Goal: Task Accomplishment & Management: Manage account settings

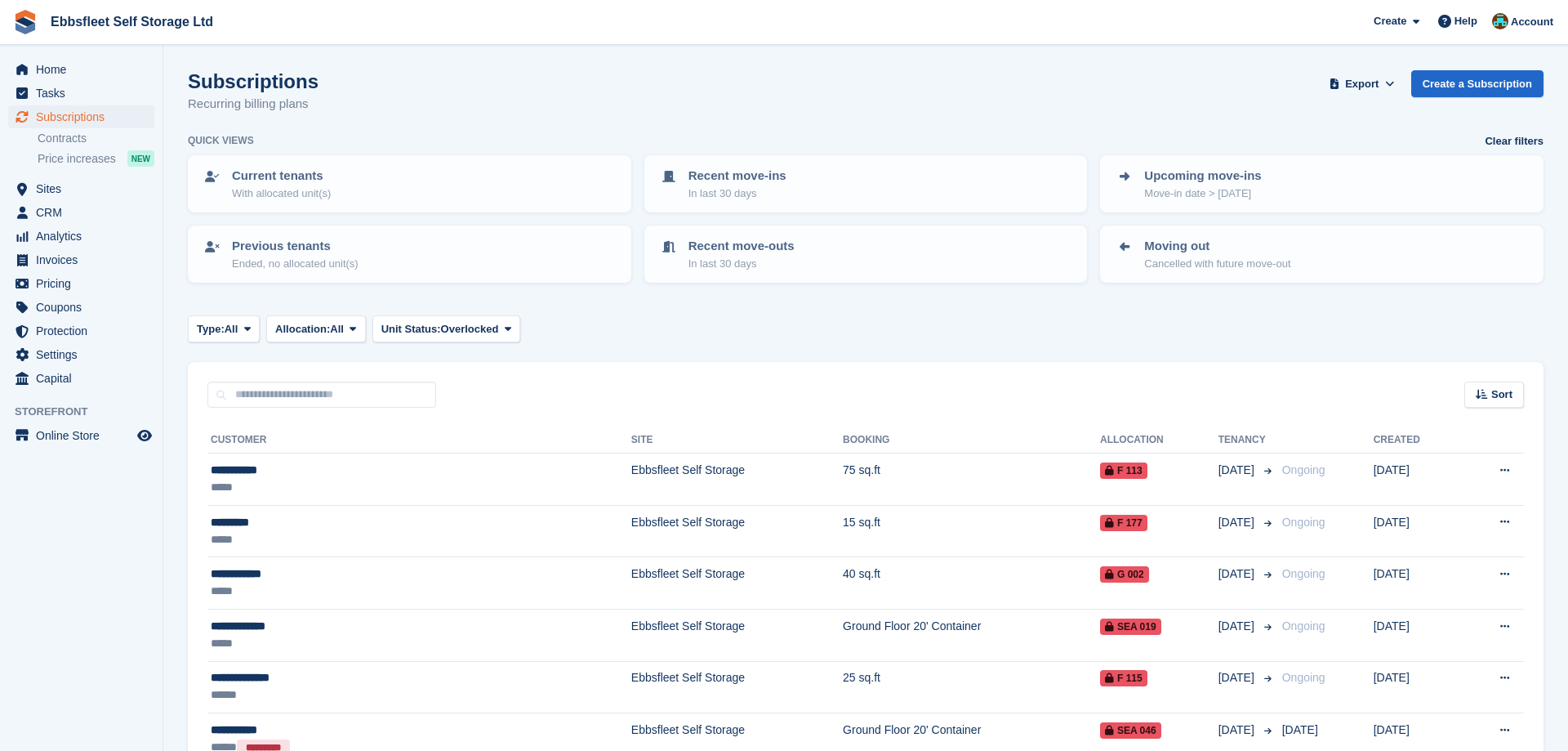
scroll to position [356, 0]
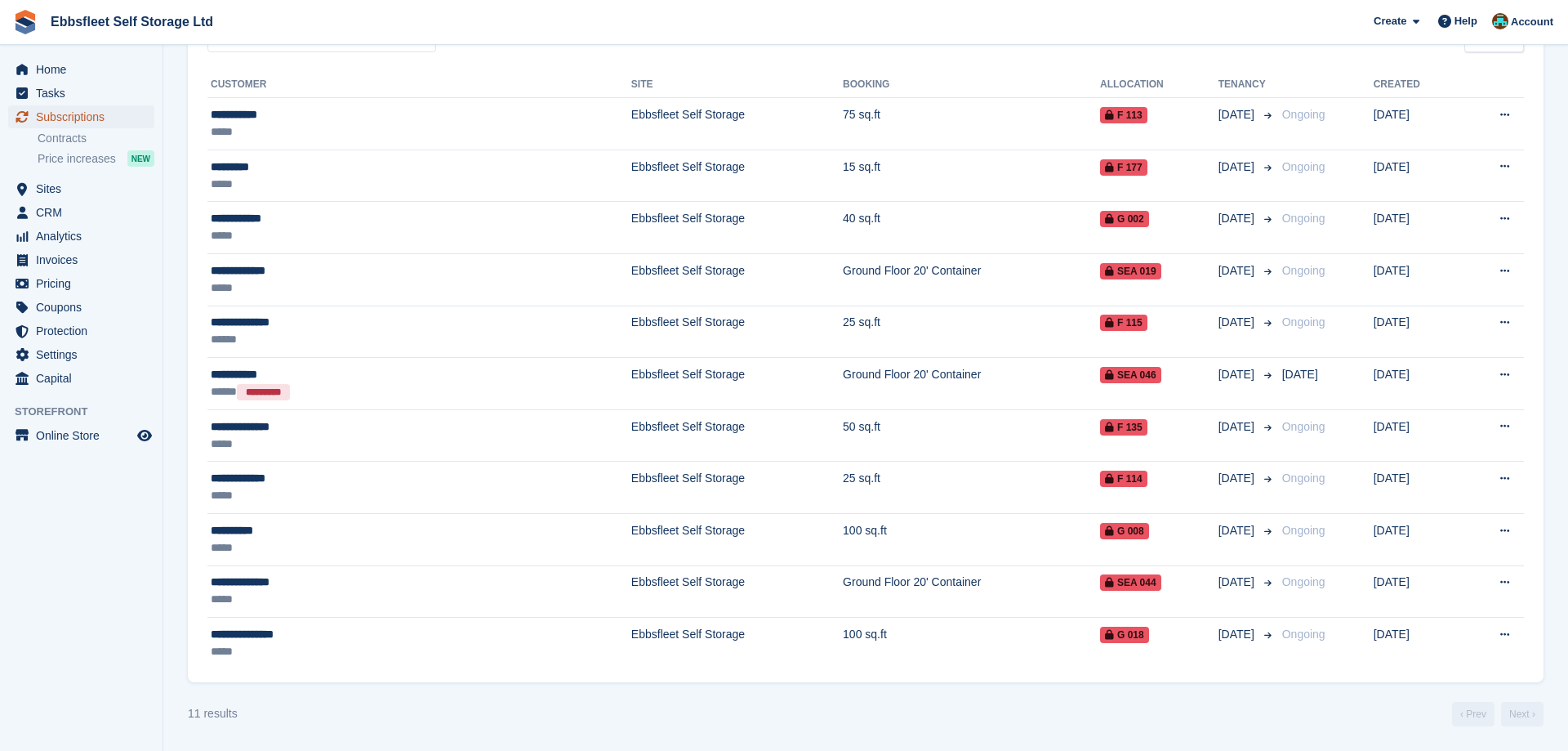
click at [76, 114] on span "Subscriptions" at bounding box center [85, 117] width 98 height 23
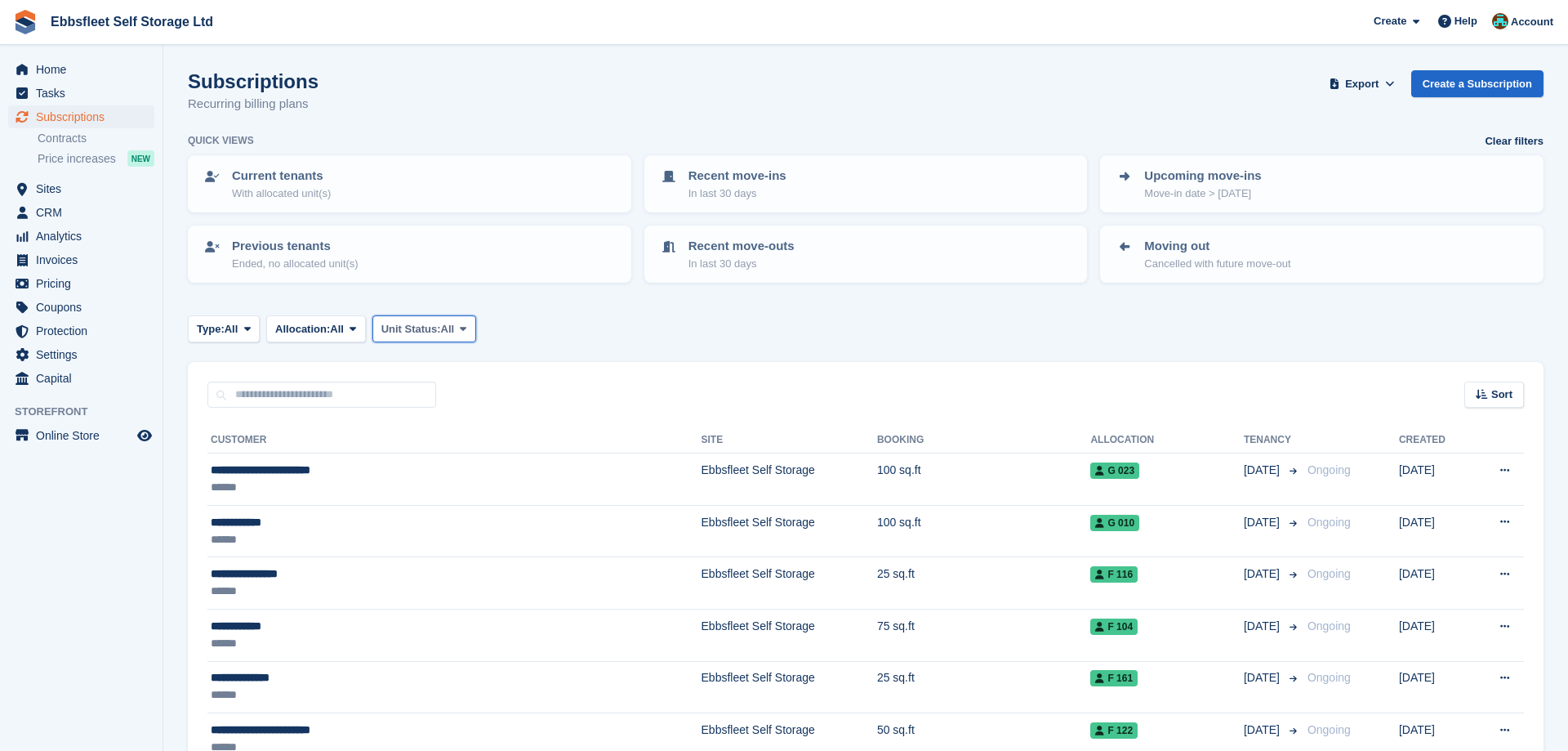
click at [468, 321] on button "Unit Status: All" at bounding box center [424, 329] width 104 height 27
click at [440, 424] on link "Overlocked" at bounding box center [450, 426] width 142 height 30
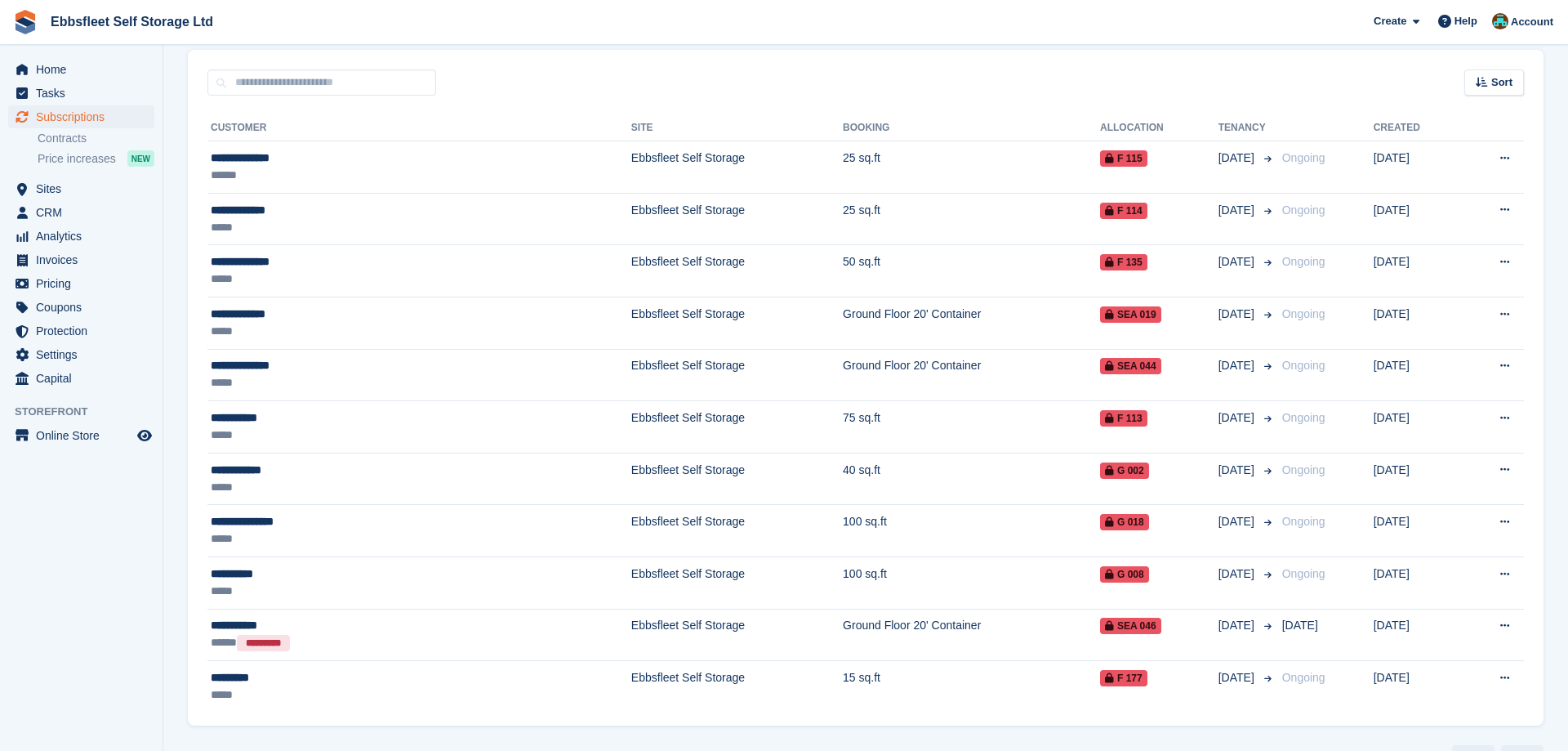
scroll to position [272, 0]
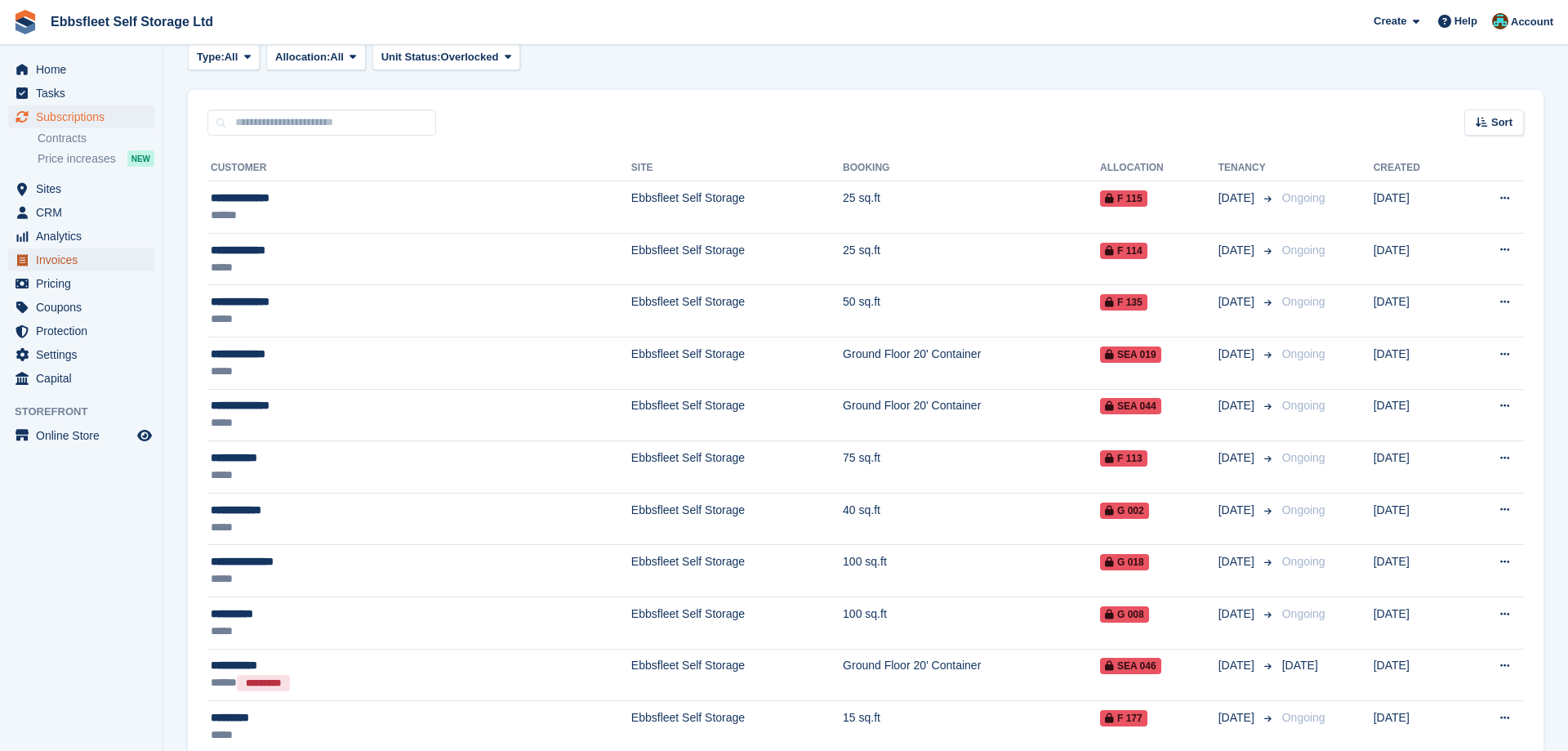
click at [62, 267] on span "Invoices" at bounding box center [85, 260] width 98 height 23
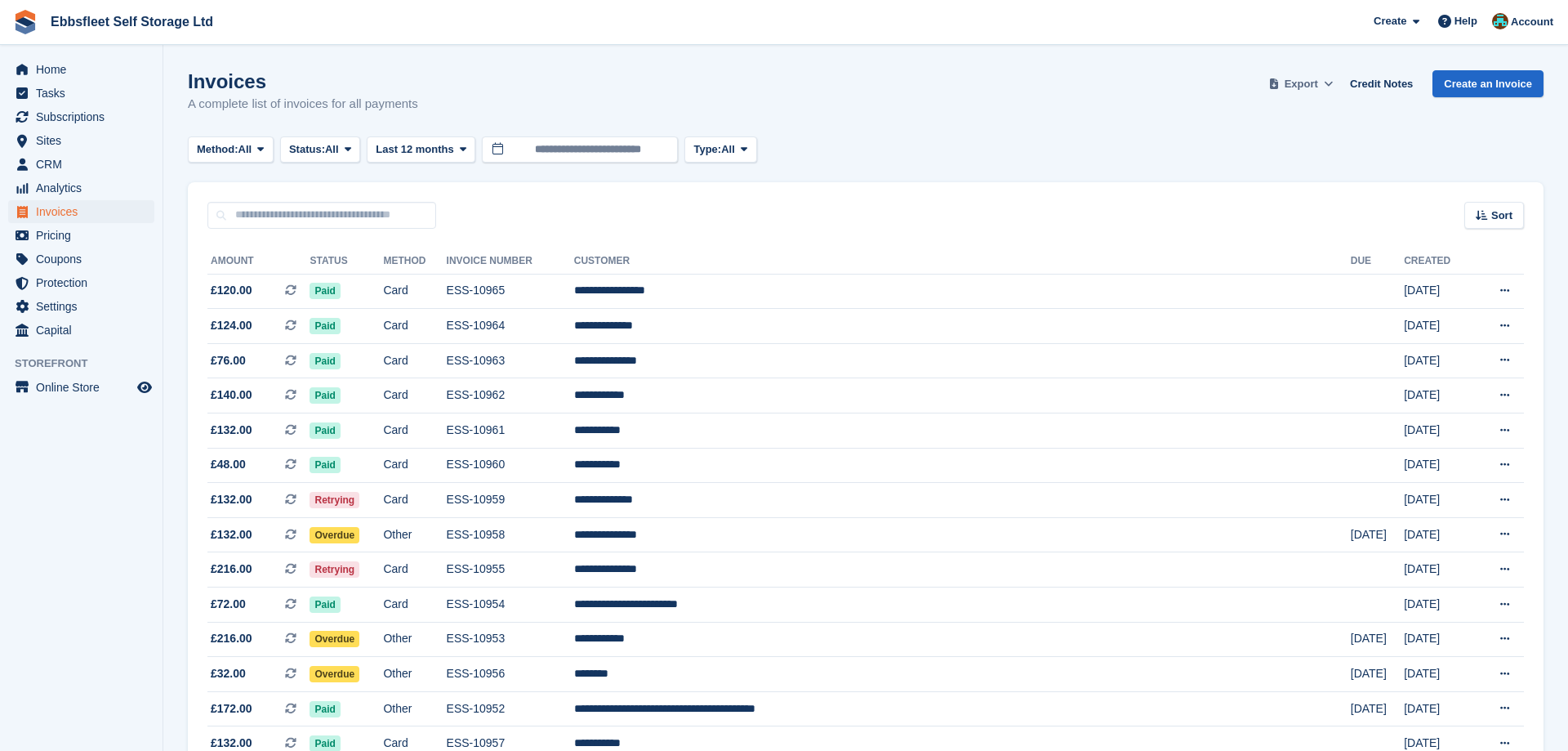
click at [1317, 84] on span "Export" at bounding box center [1301, 84] width 34 height 16
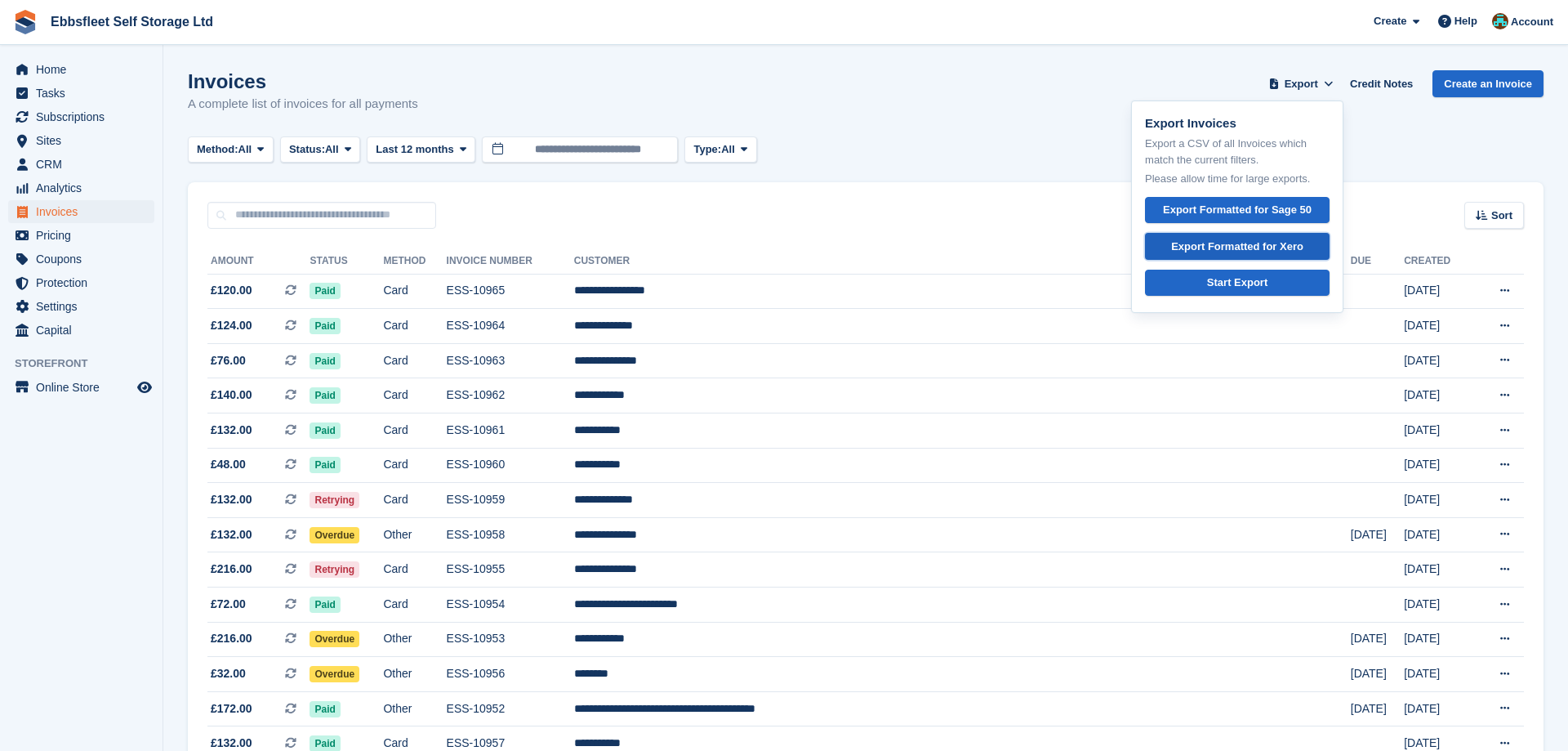
click at [1228, 246] on div "Export Formatted for Xero" at bounding box center [1236, 246] width 132 height 16
click at [351, 148] on icon at bounding box center [348, 148] width 7 height 11
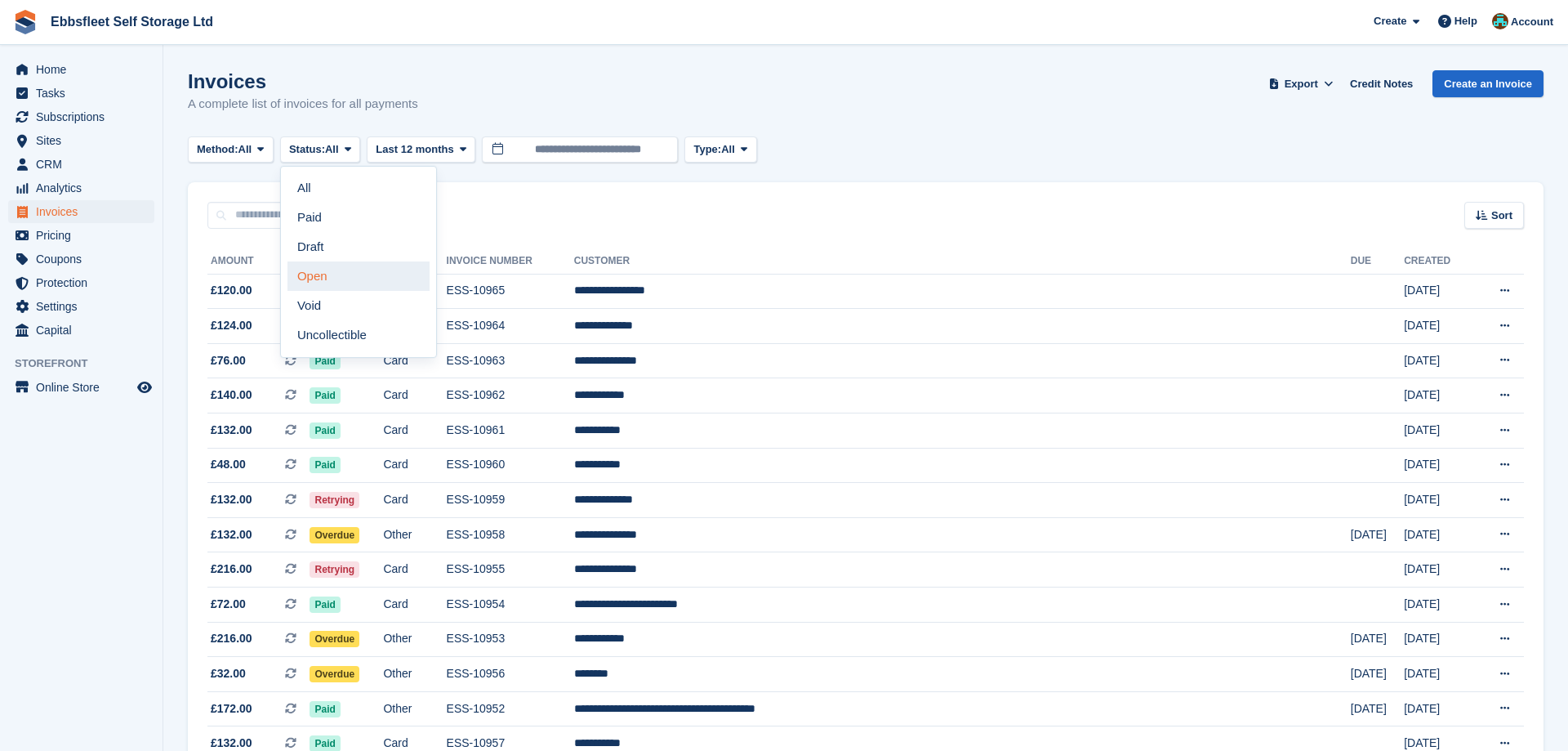
click at [340, 279] on link "Open" at bounding box center [358, 276] width 142 height 30
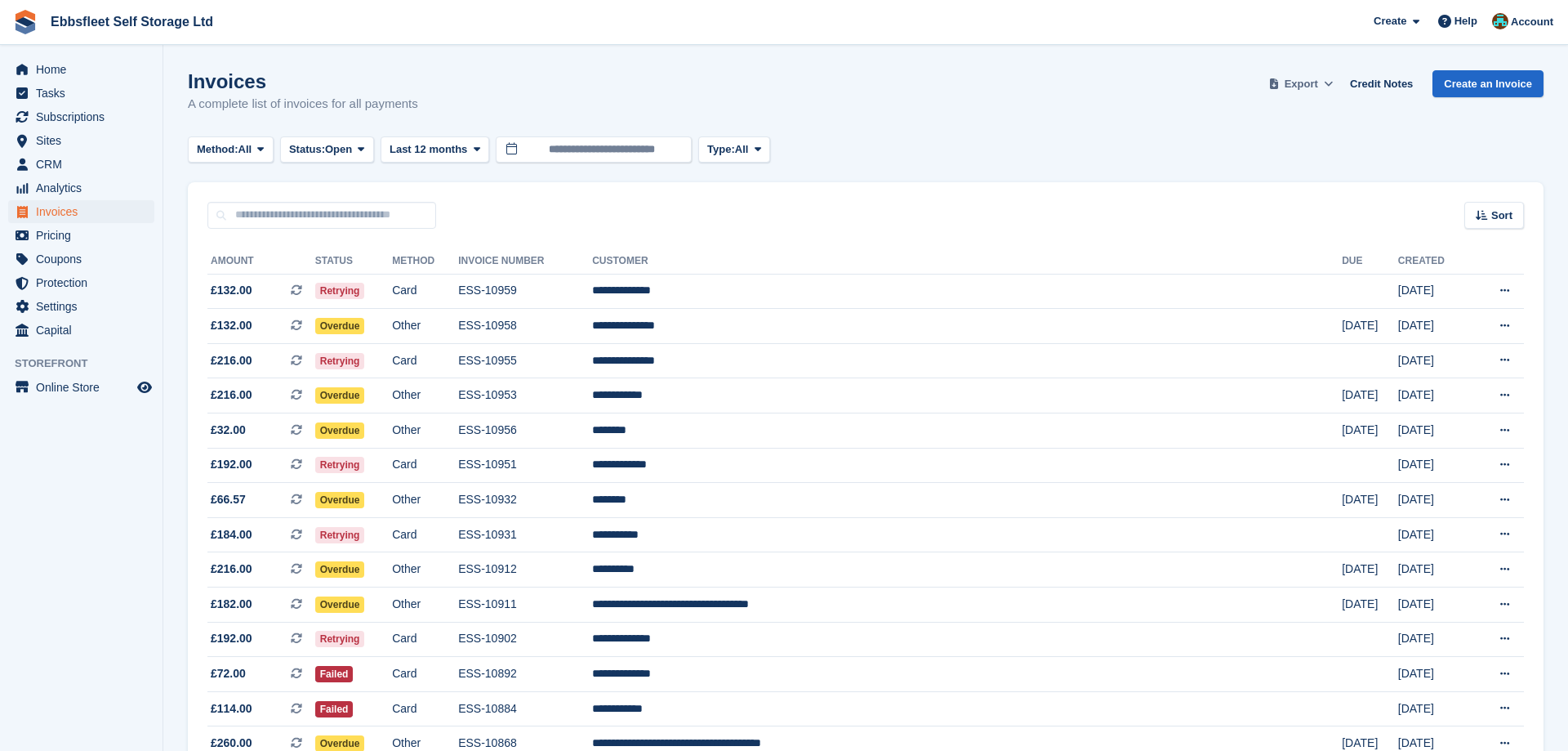
click at [1298, 85] on span "Export" at bounding box center [1301, 84] width 34 height 16
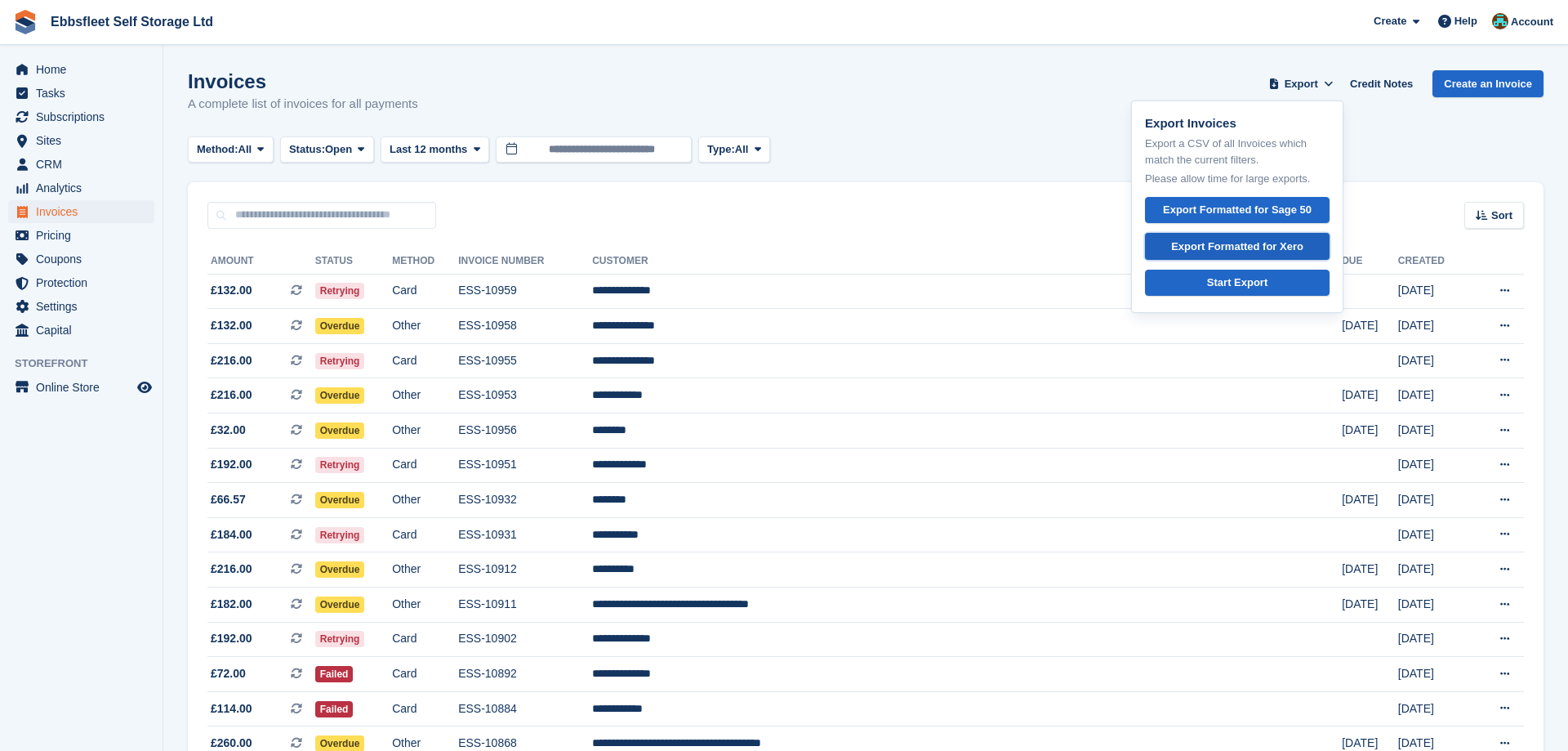
click at [1230, 245] on div "Export Formatted for Xero" at bounding box center [1236, 246] width 132 height 16
click at [72, 165] on span "CRM" at bounding box center [85, 164] width 98 height 23
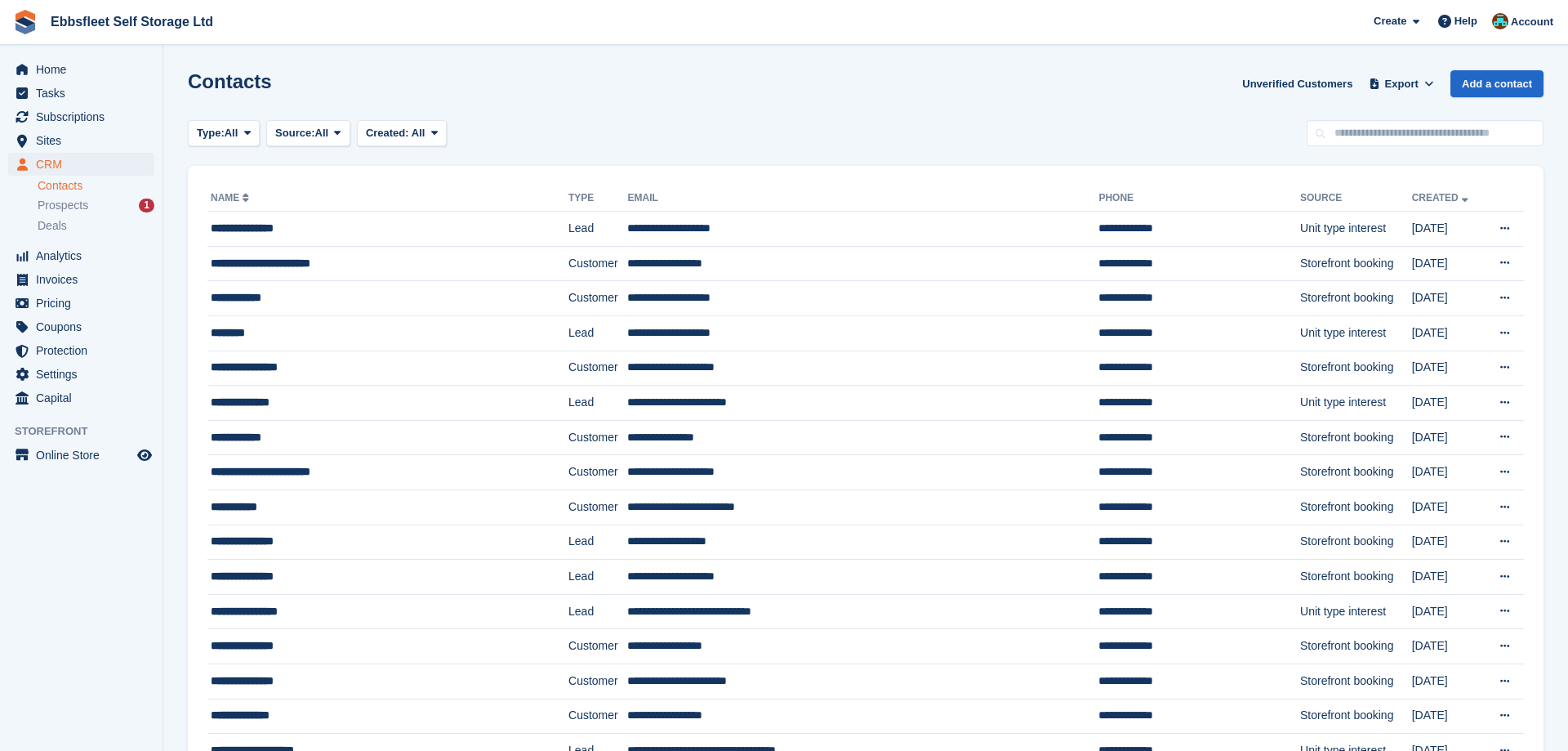
click at [265, 211] on th "Name" at bounding box center [387, 198] width 361 height 26
click at [1392, 131] on input "text" at bounding box center [1425, 134] width 237 height 27
type input "********"
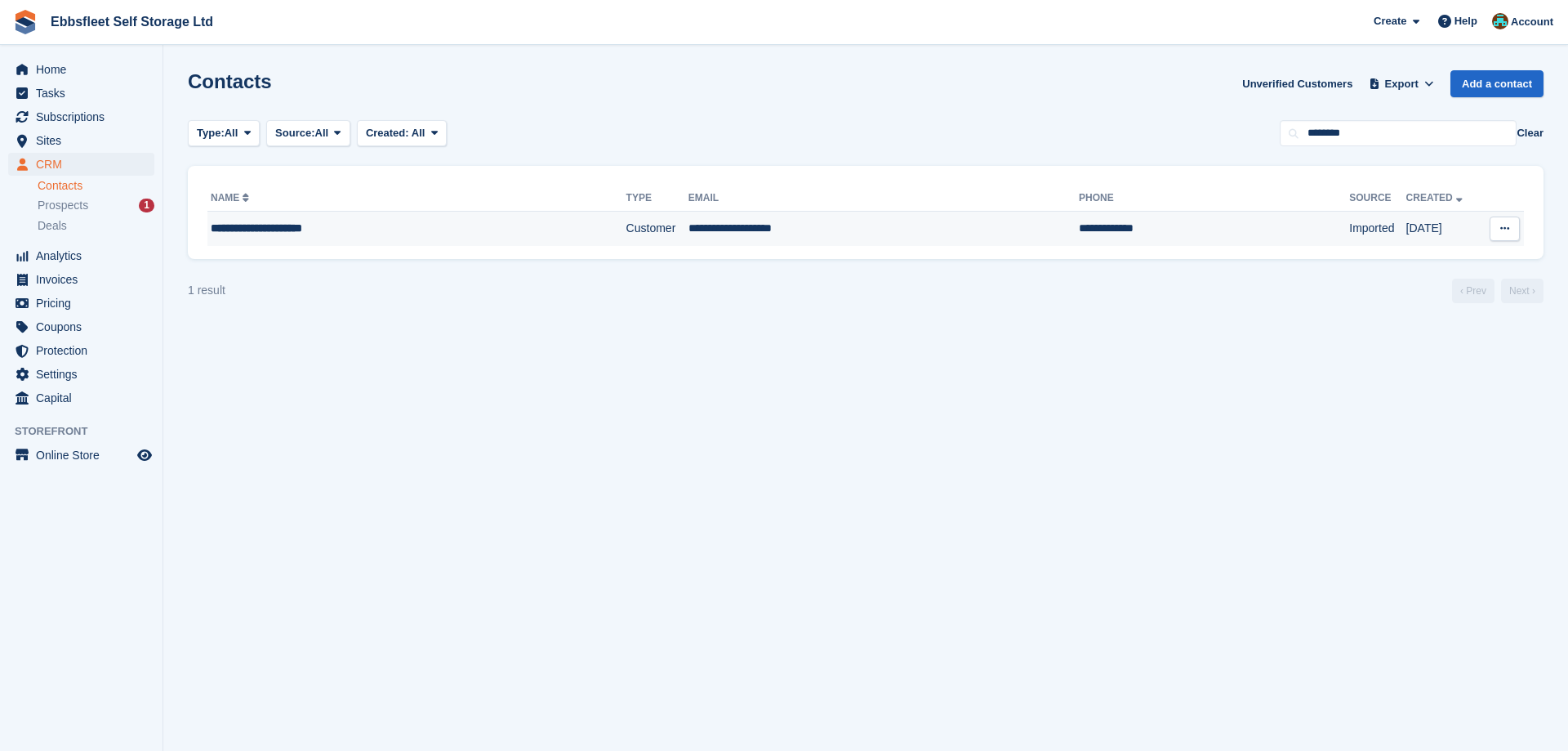
click at [315, 228] on div "**********" at bounding box center [376, 228] width 330 height 17
